Goal: Information Seeking & Learning: Understand process/instructions

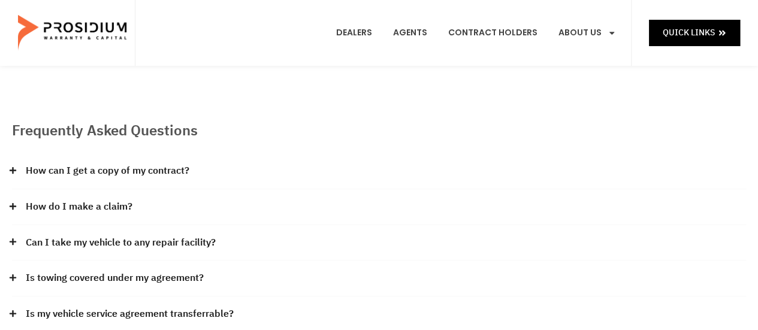
click at [115, 207] on link "How do I make a claim?" at bounding box center [79, 206] width 107 height 17
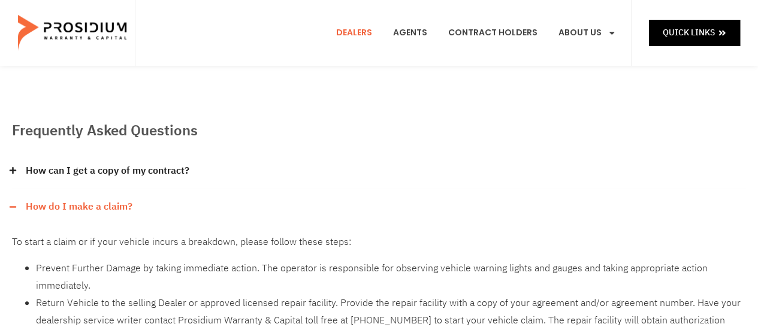
click at [356, 34] on link "Dealers" at bounding box center [354, 33] width 54 height 44
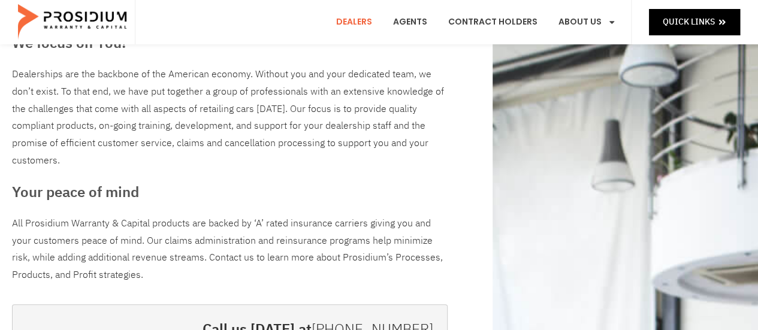
scroll to position [74, 0]
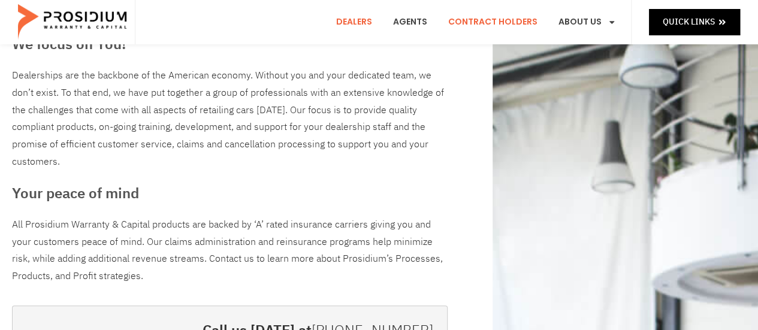
click at [516, 23] on link "Contract Holders" at bounding box center [492, 22] width 107 height 44
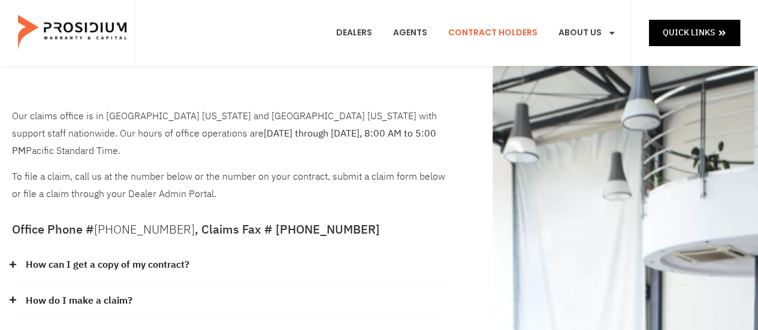
scroll to position [27, 0]
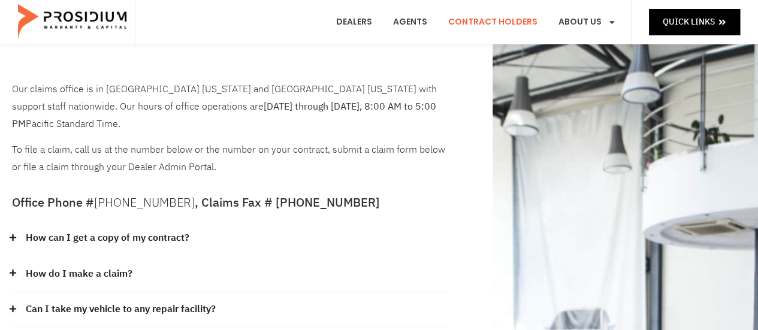
click at [160, 229] on link "How can I get a copy of my contract?" at bounding box center [108, 237] width 164 height 17
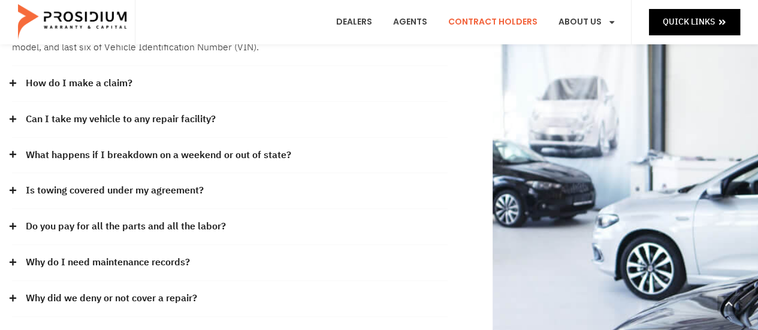
scroll to position [351, 0]
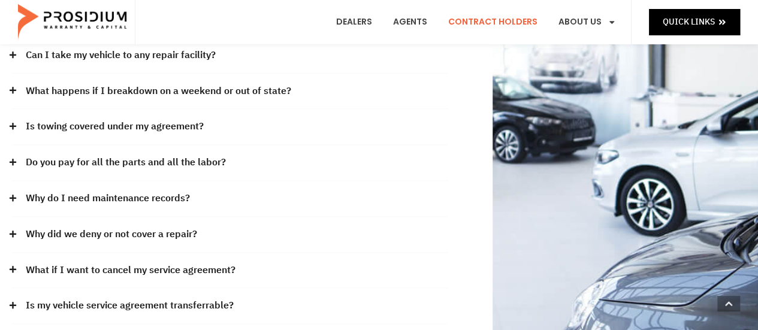
click at [161, 226] on link "Why did we deny or not cover a repair?" at bounding box center [111, 234] width 171 height 17
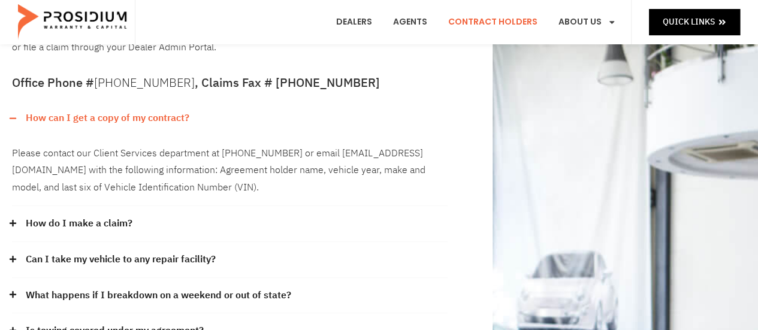
scroll to position [0, 0]
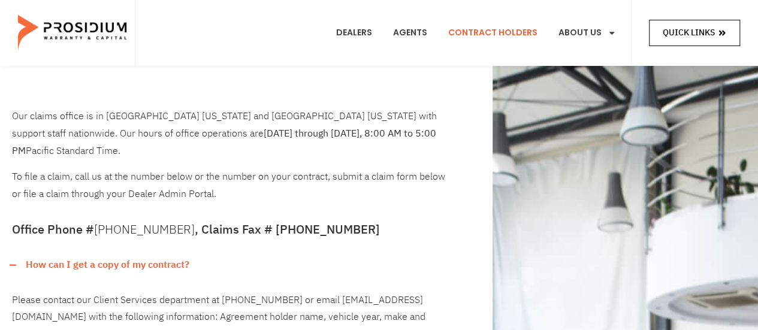
click at [707, 26] on span "Quick Links" at bounding box center [689, 32] width 52 height 15
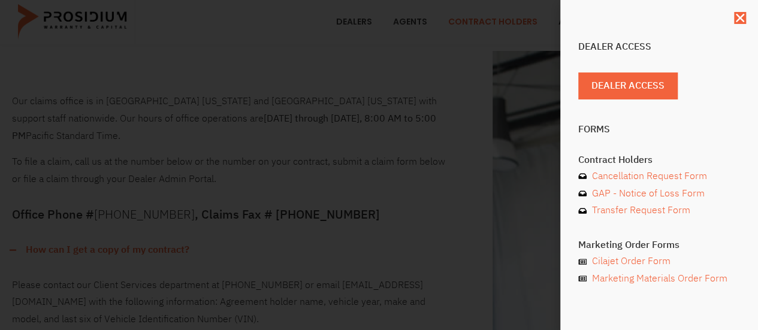
scroll to position [16, 0]
click at [742, 22] on use "Close" at bounding box center [740, 18] width 8 height 8
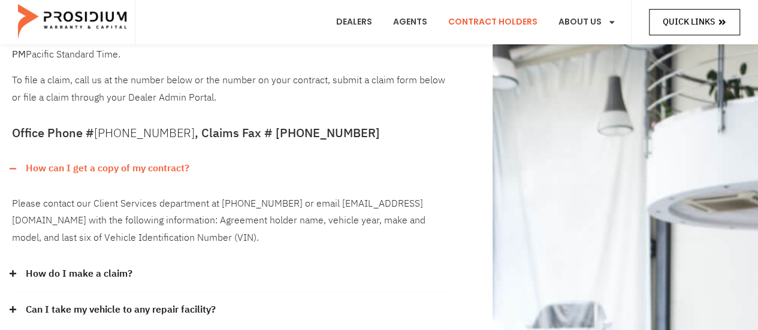
scroll to position [0, 0]
